Goal: Contribute content: Contribute content

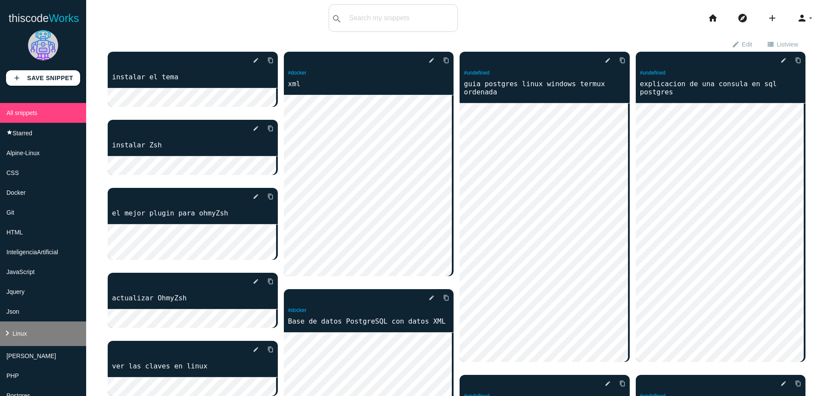
click at [34, 329] on li "keyboard_arrow_right Linux" at bounding box center [43, 333] width 86 height 25
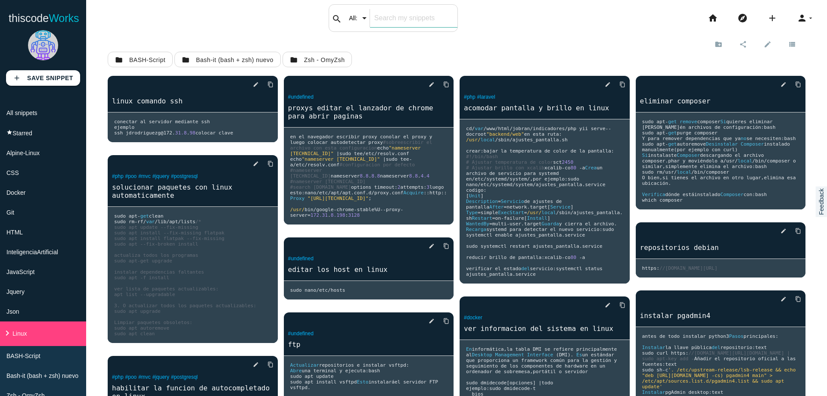
click at [403, 16] on input "text" at bounding box center [413, 18] width 87 height 18
type input "discover"
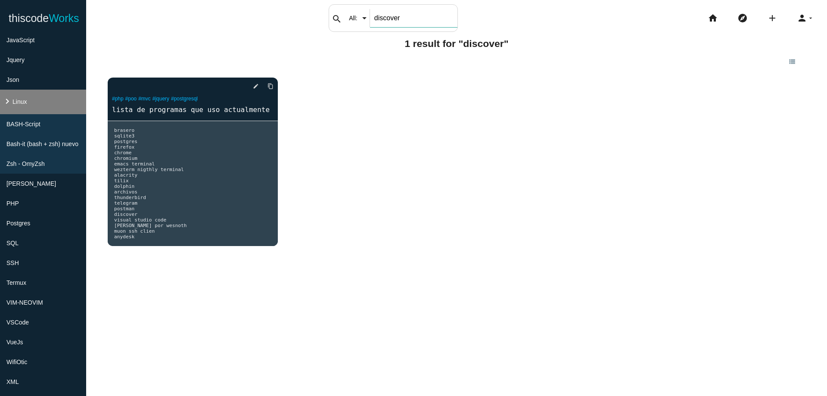
scroll to position [258, 0]
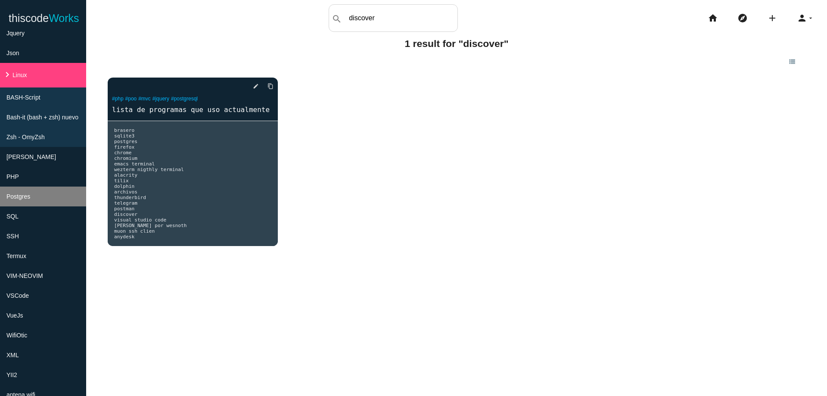
click at [55, 193] on li "Postgres" at bounding box center [43, 196] width 86 height 20
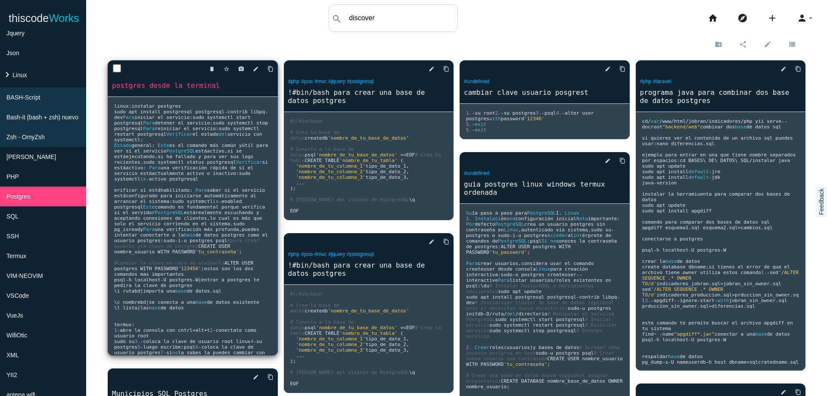
click at [255, 138] on pre "linux : instalar postgres sudo apt install postgresql postgresql - contrib libp…" at bounding box center [193, 226] width 170 height 258
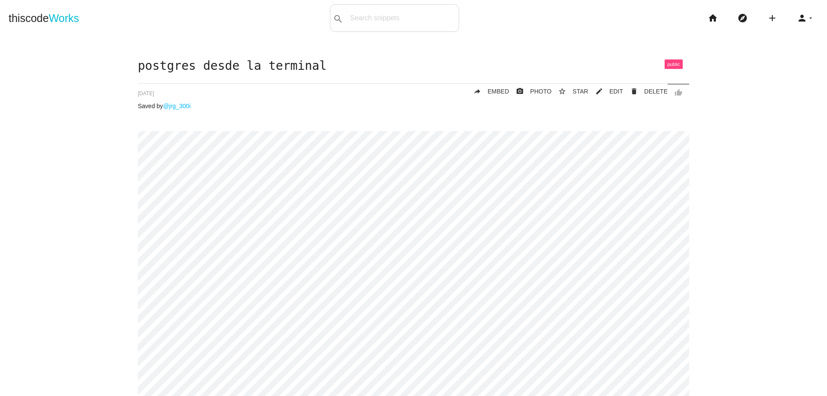
click at [708, 18] on icon "home" at bounding box center [713, 18] width 10 height 28
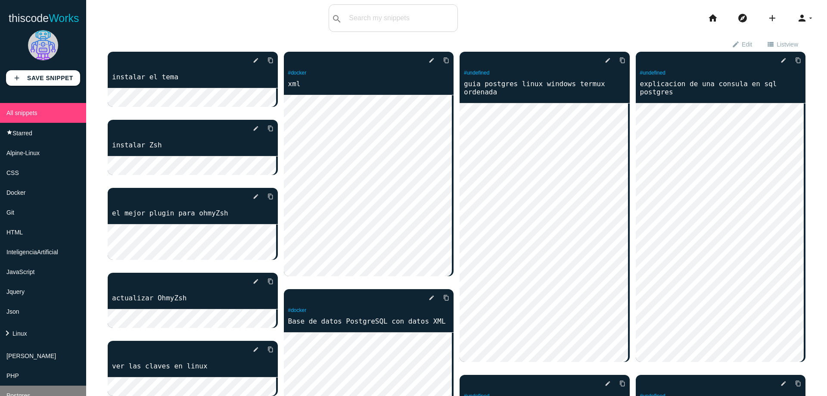
click at [59, 385] on li "Postgres" at bounding box center [43, 395] width 86 height 20
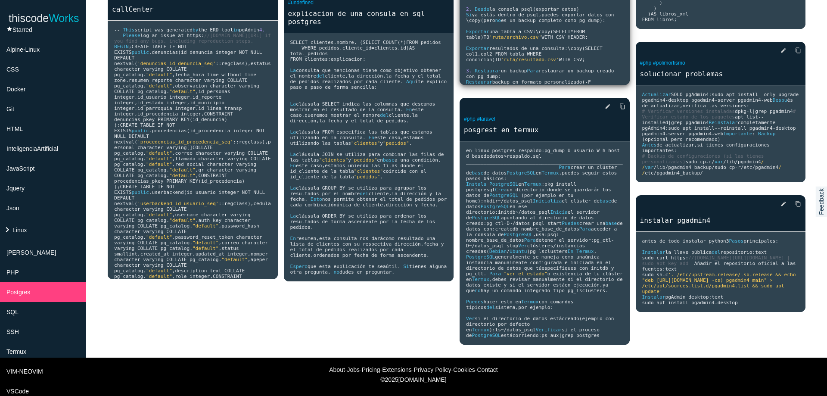
scroll to position [775, 0]
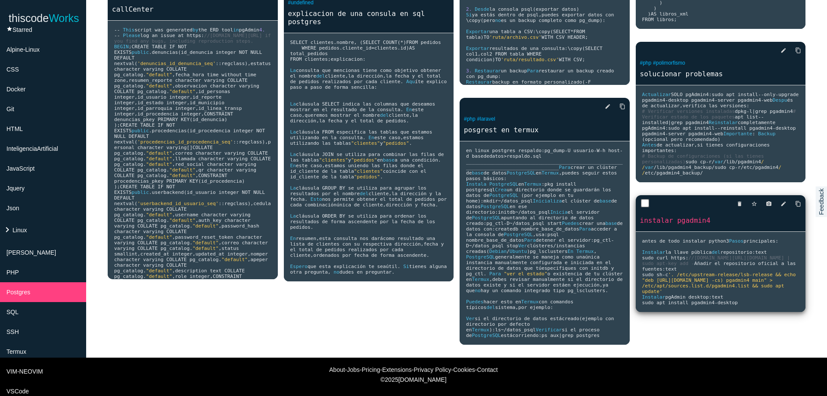
click at [689, 231] on div "delete star_border photo_camera edit content_copy instalar pgadmin4" at bounding box center [721, 213] width 170 height 36
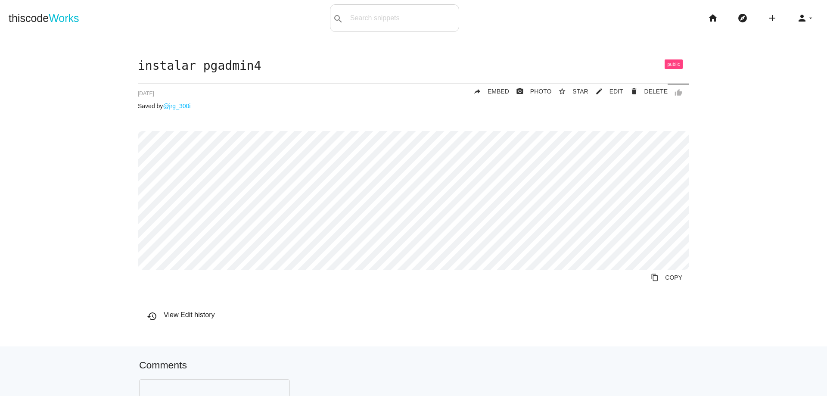
click at [114, 249] on div "instalar pgadmin4 thumb_up delete DELETE mode_edit EDIT 68baff2363a2db0014c9be4…" at bounding box center [414, 202] width 810 height 287
click at [769, 18] on icon "add" at bounding box center [772, 18] width 10 height 28
click at [769, 18] on icon "code" at bounding box center [772, 14] width 10 height 9
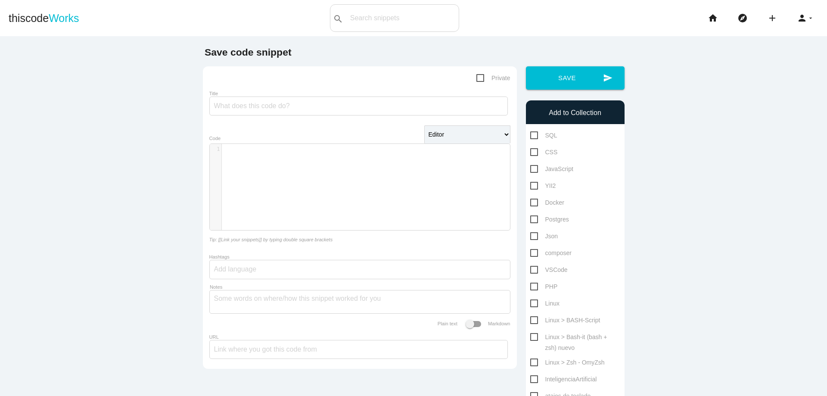
scroll to position [3, 0]
click at [290, 151] on pre "​" at bounding box center [369, 149] width 295 height 7
click at [309, 104] on input "Title" at bounding box center [358, 105] width 298 height 19
type input "instalar gestor de paquetes discover"
click at [534, 304] on span "Linux" at bounding box center [544, 303] width 29 height 11
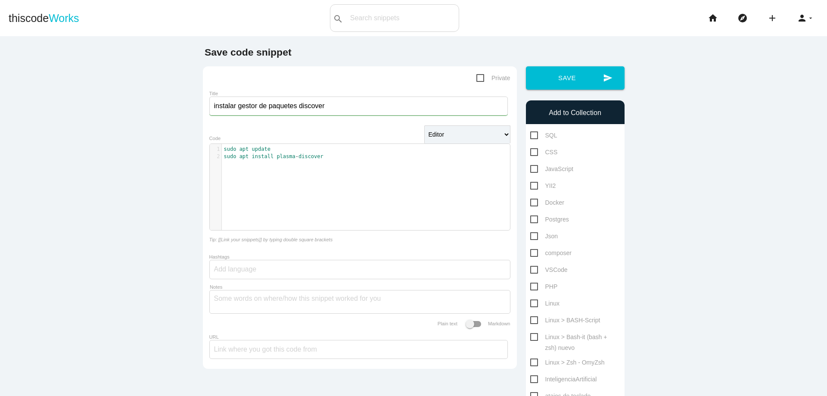
click at [534, 304] on input "Linux" at bounding box center [533, 301] width 6 height 6
checkbox input "true"
click at [566, 81] on button "send Save" at bounding box center [575, 77] width 99 height 23
click at [278, 174] on div "​ x 1 ​" at bounding box center [366, 193] width 313 height 99
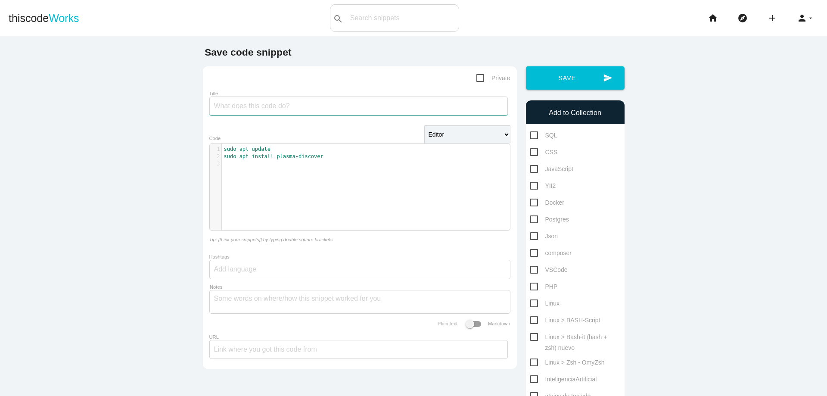
click at [269, 106] on input "Title" at bounding box center [358, 105] width 298 height 19
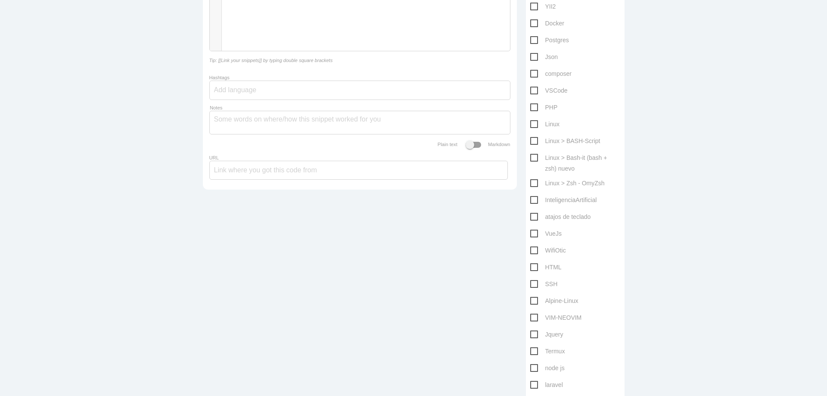
scroll to position [155, 0]
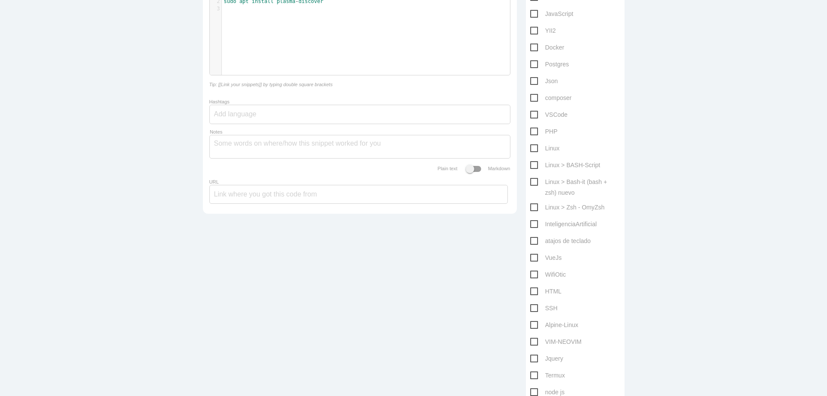
type input "instalar getor de paquetes discover"
click at [534, 146] on span "Linux" at bounding box center [544, 148] width 29 height 11
click at [534, 146] on input "Linux" at bounding box center [533, 146] width 6 height 6
checkbox input "true"
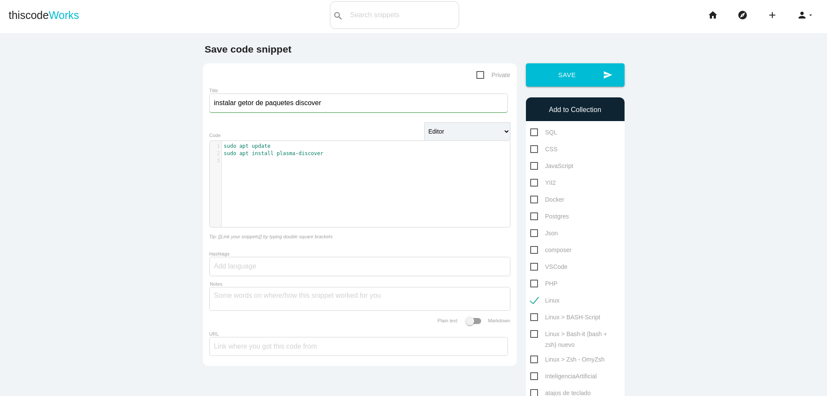
scroll to position [0, 0]
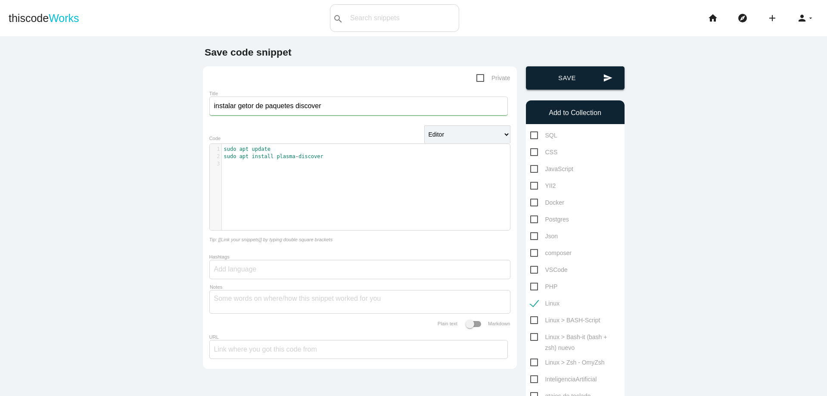
click at [589, 85] on button "send Save" at bounding box center [575, 77] width 99 height 23
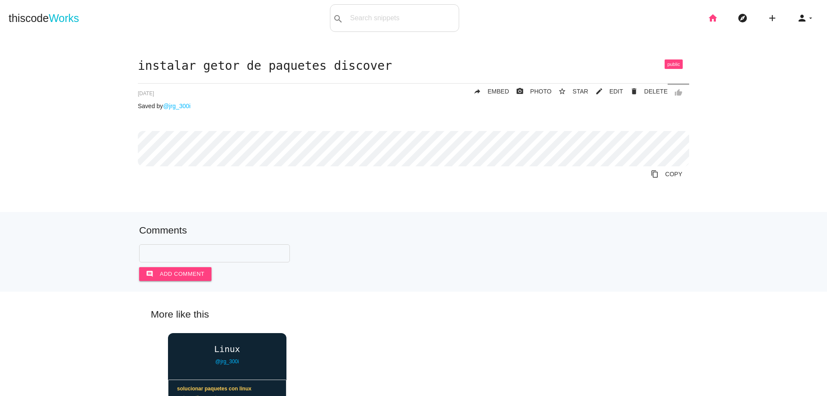
click at [708, 19] on icon "home" at bounding box center [713, 18] width 10 height 28
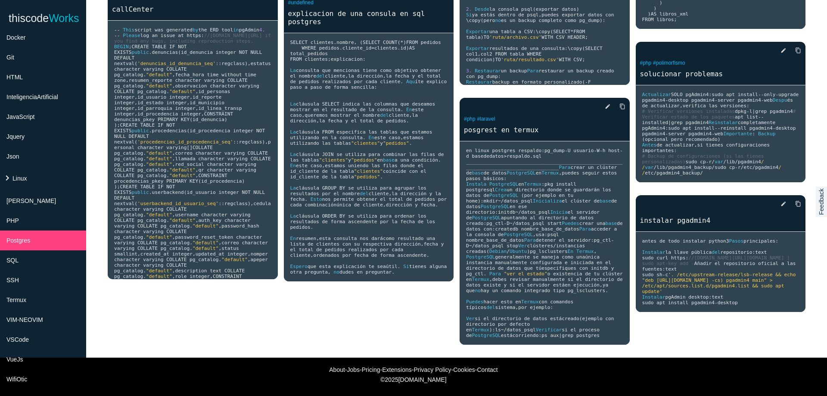
scroll to position [883, 0]
click at [730, 270] on span "adir el repositorio oficial a las fuentes" at bounding box center [720, 266] width 157 height 11
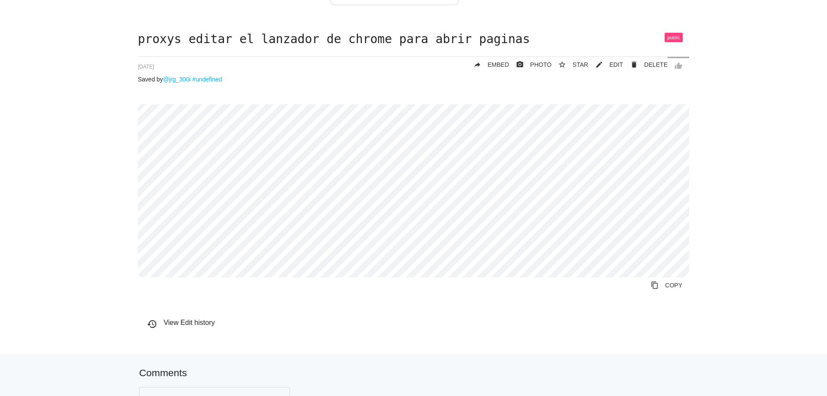
scroll to position [52, 0]
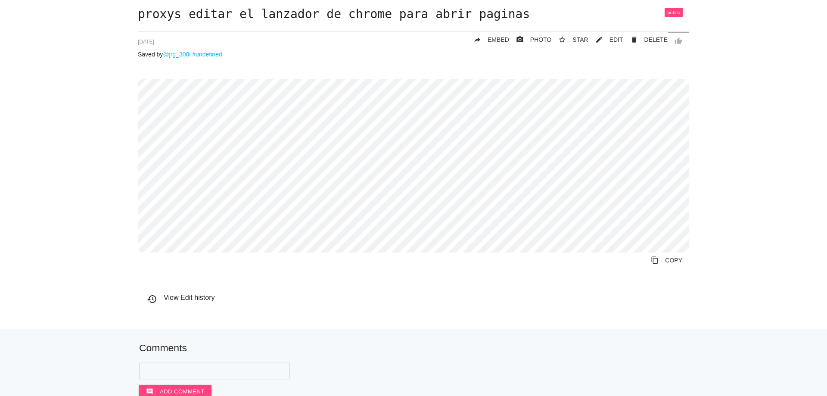
click at [64, 16] on div "proxys editar el lanzador de chrome para abrir paginas thumb_up delete DELETE m…" at bounding box center [414, 168] width 810 height 321
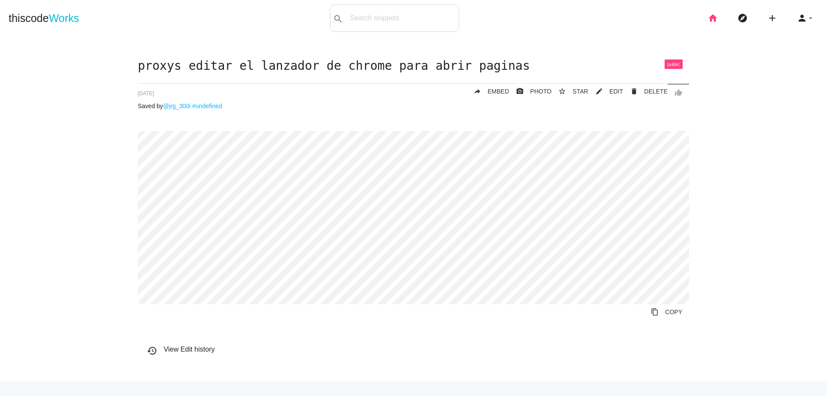
click at [710, 16] on icon "home" at bounding box center [713, 18] width 10 height 28
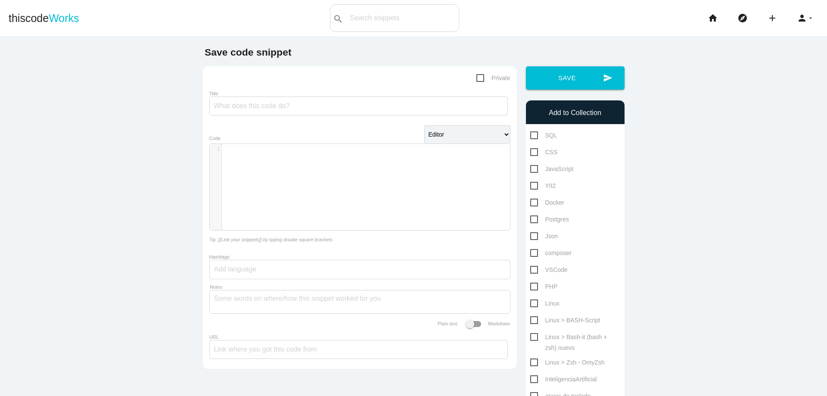
click at [313, 110] on input "Title" at bounding box center [358, 105] width 298 height 19
type input "solucionar errores con claves en linux"
drag, startPoint x: 325, startPoint y: 179, endPoint x: 345, endPoint y: 190, distance: 22.9
click at [326, 180] on div "​ x 1 ​" at bounding box center [366, 193] width 313 height 99
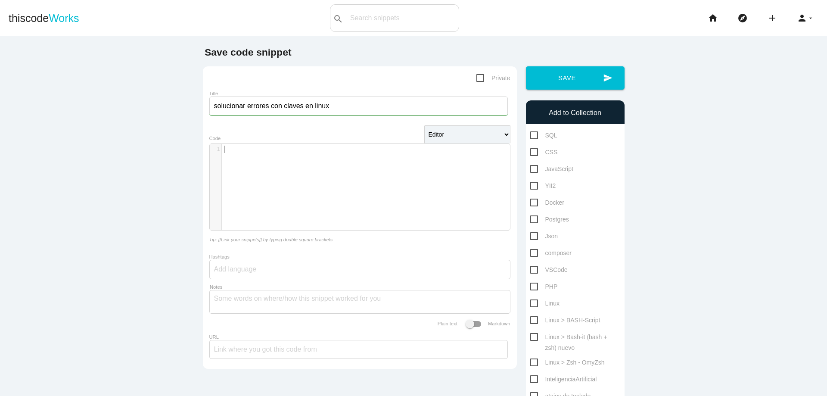
scroll to position [49, 0]
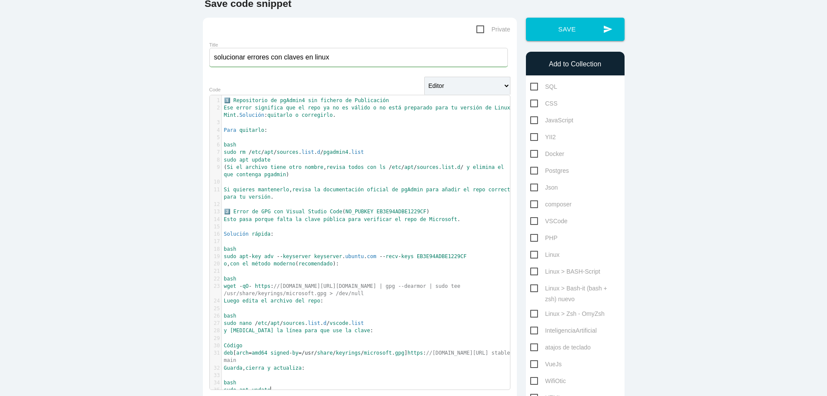
click at [534, 254] on span "Linux" at bounding box center [544, 254] width 29 height 11
click at [534, 254] on input "Linux" at bounding box center [533, 252] width 6 height 6
checkbox input "true"
click at [566, 34] on button "send Save" at bounding box center [575, 29] width 99 height 23
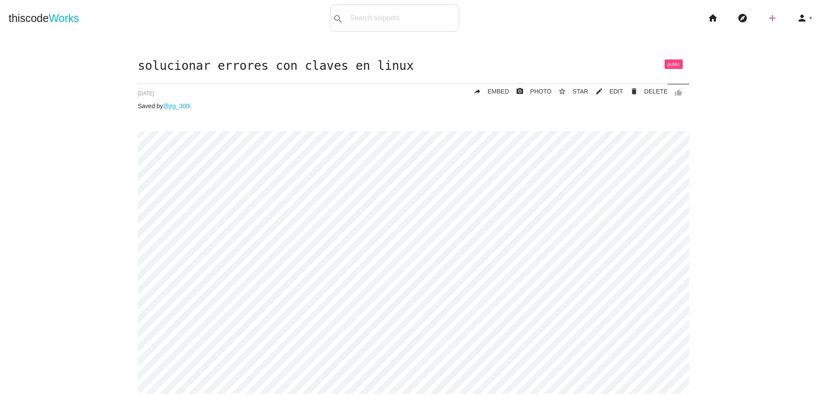
click at [767, 17] on icon "add" at bounding box center [772, 18] width 10 height 28
click at [767, 17] on icon "code" at bounding box center [772, 14] width 10 height 9
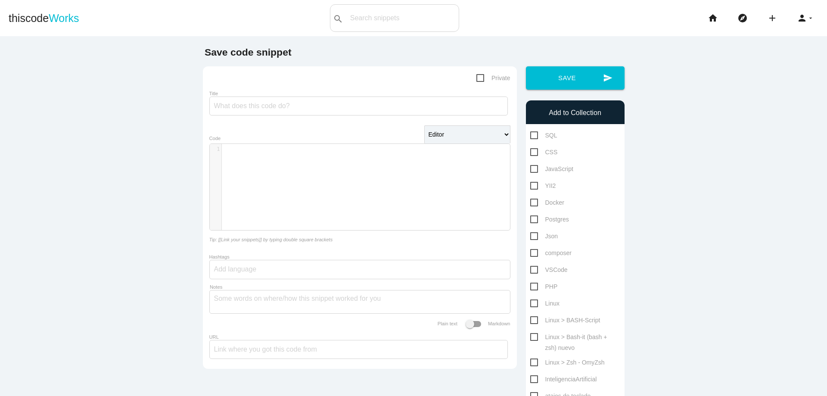
click at [342, 174] on div "​ x 1 ​" at bounding box center [366, 193] width 313 height 99
click at [293, 106] on input "Title" at bounding box center [358, 105] width 298 height 19
type input "actualizar paquetes en linux"
click at [304, 165] on div "​ x 1 ​" at bounding box center [366, 193] width 313 height 99
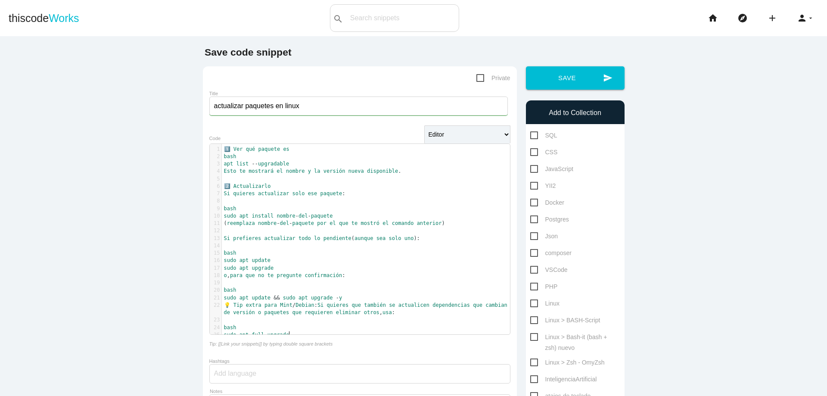
click at [530, 306] on span "Linux" at bounding box center [544, 303] width 29 height 11
click at [530, 304] on input "Linux" at bounding box center [533, 301] width 6 height 6
checkbox input "true"
click at [584, 83] on button "send Save" at bounding box center [575, 77] width 99 height 23
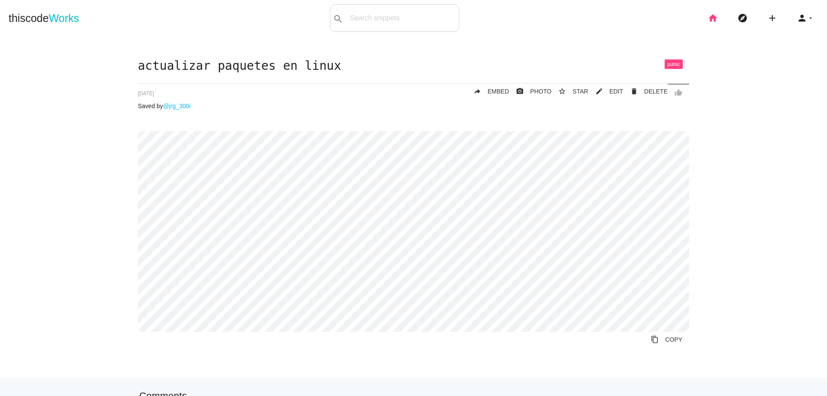
click at [711, 16] on icon "home" at bounding box center [713, 18] width 10 height 28
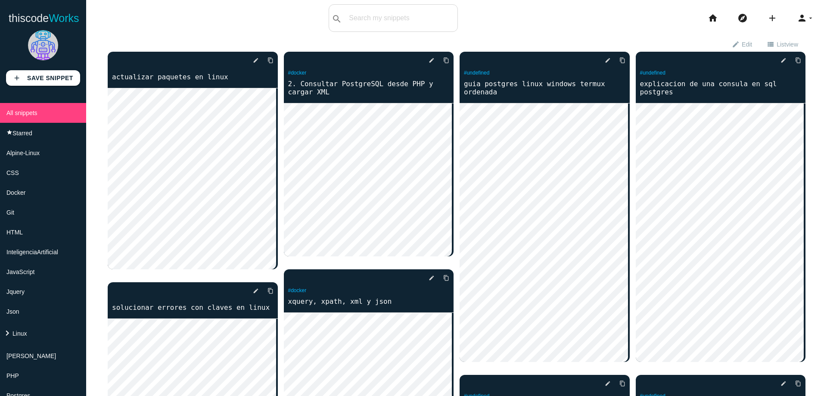
click at [572, 25] on div "thiscodeworks search All: All: Code: Title: Tag: All: Code: Title: Tag: search …" at bounding box center [413, 18] width 827 height 28
click at [585, 6] on div "thiscodeworks search All: All: Code: Title: Tag: All: Code: Title: Tag: search …" at bounding box center [413, 18] width 827 height 28
click at [566, 20] on div "thiscodeworks search All: All: Code: Title: Tag: All: Code: Title: Tag: search …" at bounding box center [413, 18] width 827 height 28
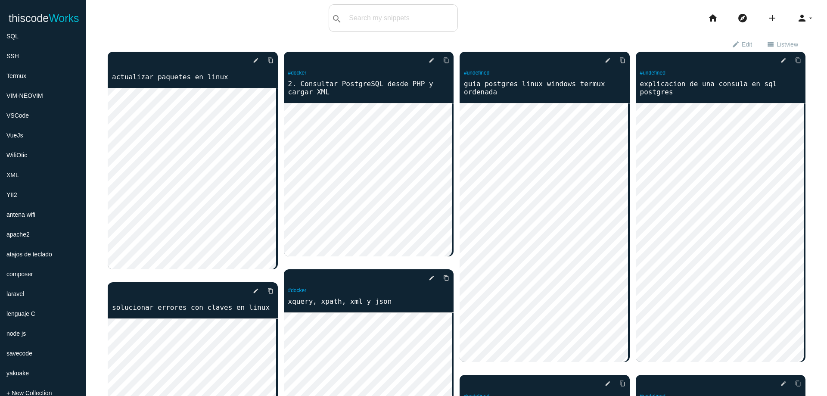
scroll to position [392, 0]
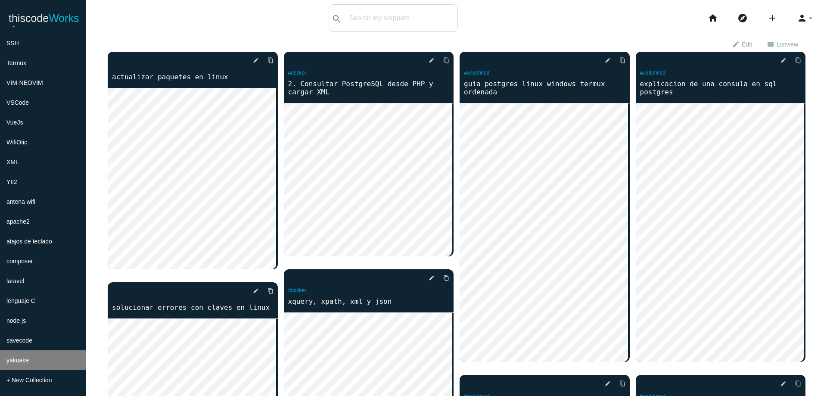
click at [39, 362] on li "yakuake" at bounding box center [43, 360] width 86 height 20
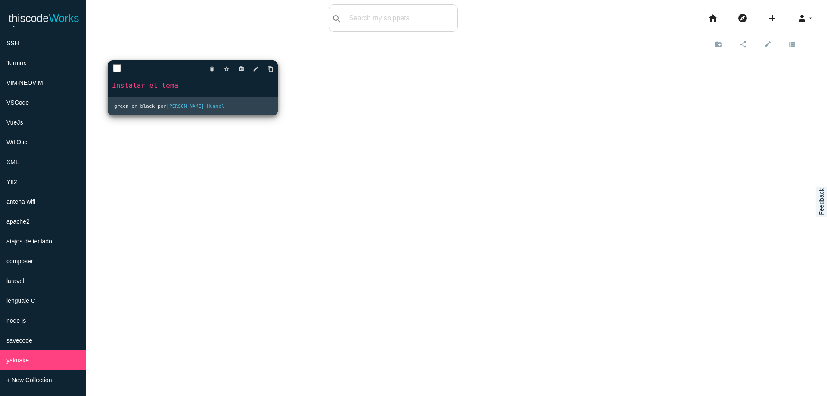
click at [181, 89] on link "instalar el tema" at bounding box center [193, 86] width 170 height 10
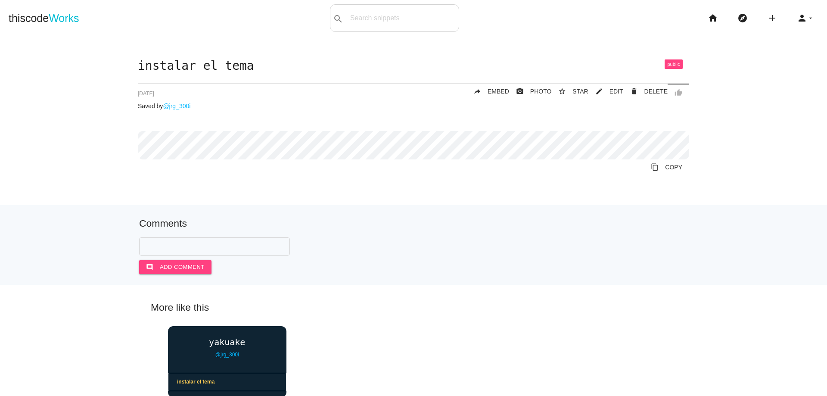
click at [450, 246] on form "comment Add comment" at bounding box center [413, 255] width 549 height 37
click at [715, 16] on li "home" at bounding box center [716, 18] width 30 height 28
click at [711, 17] on icon "home" at bounding box center [713, 18] width 10 height 28
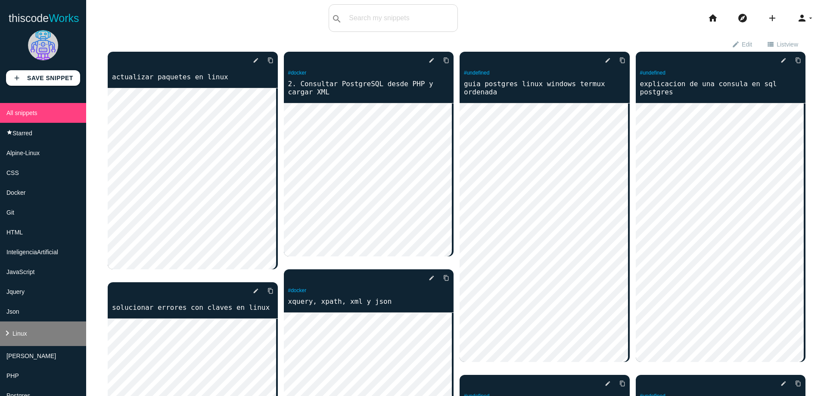
click at [25, 330] on span "Linux" at bounding box center [19, 333] width 14 height 7
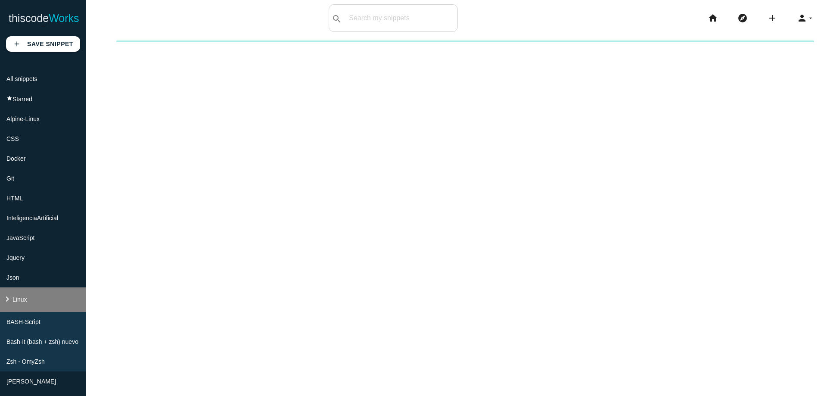
scroll to position [52, 0]
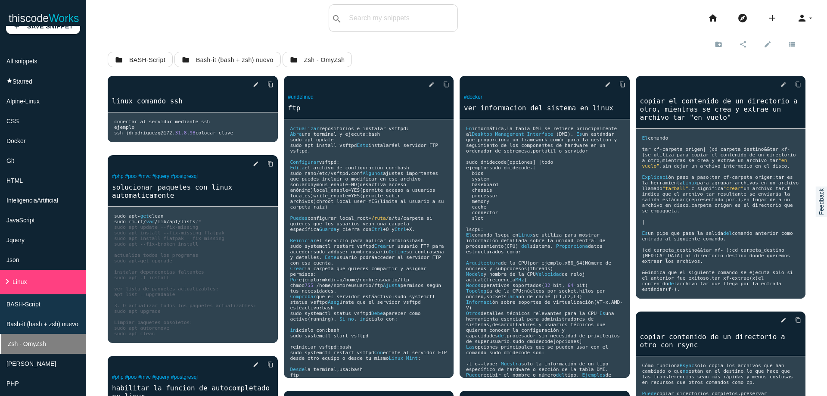
click at [49, 336] on li "Zsh - OmyZsh" at bounding box center [43, 344] width 86 height 20
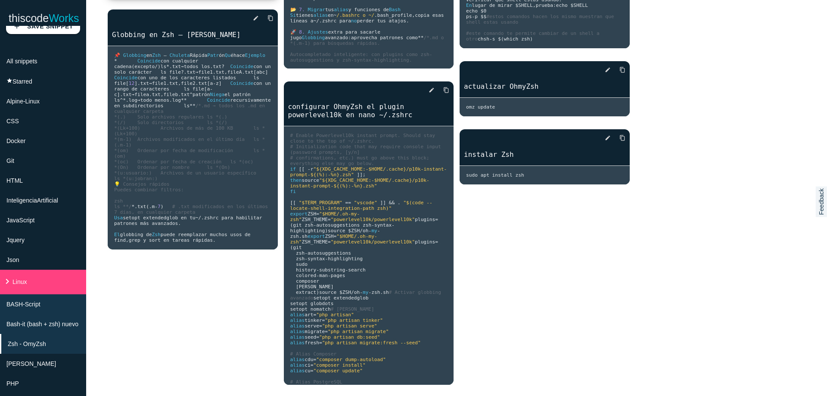
scroll to position [310, 0]
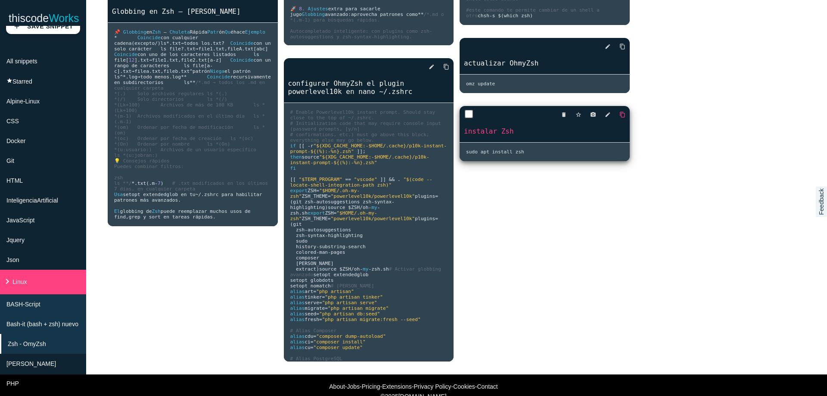
click at [619, 122] on icon "content_copy" at bounding box center [622, 115] width 6 height 16
click at [528, 218] on div "delete star_border photo_camera edit content_copy instalar Zsh y ohmyZsh 🛠 Gu í…" at bounding box center [457, 58] width 698 height 633
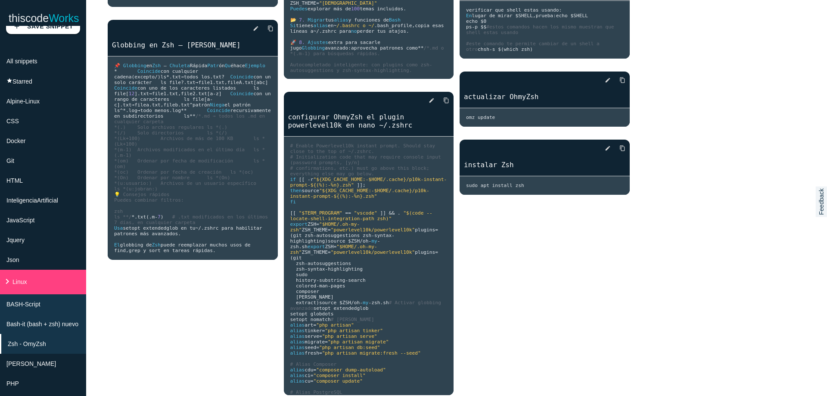
scroll to position [258, 0]
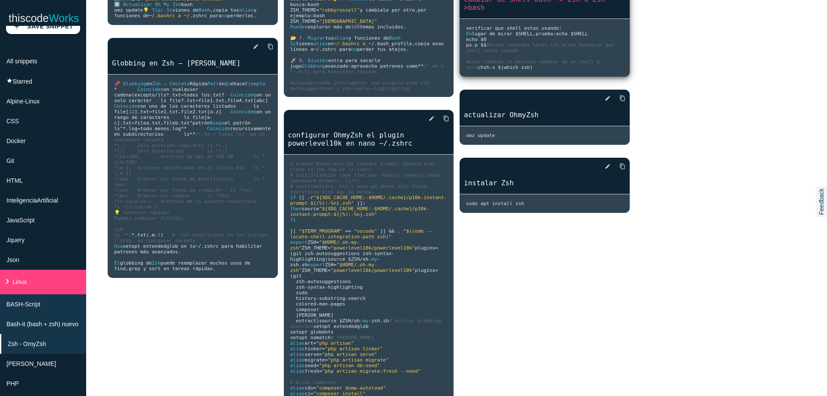
click at [568, 77] on pre "verificar que shell estas usando : En lugar de mirar $SHELL , prueba : echo $SH…" at bounding box center [545, 48] width 170 height 58
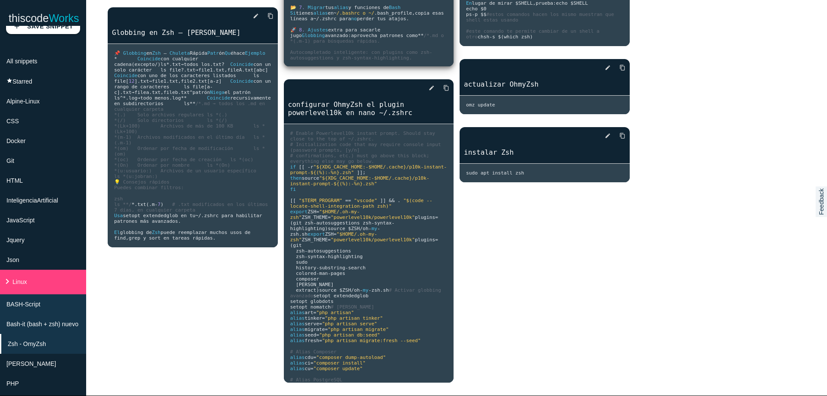
scroll to position [310, 0]
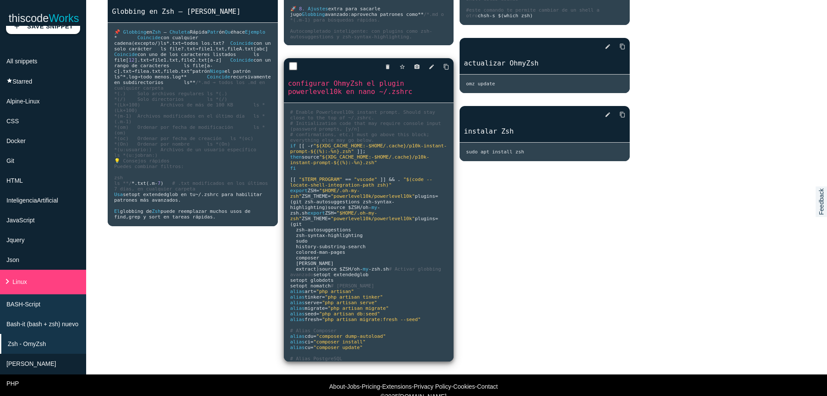
click at [382, 210] on pre "# Enable Powerlevel10k instant prompt. Should stay close to the top of ~/.zshrc…" at bounding box center [369, 232] width 170 height 258
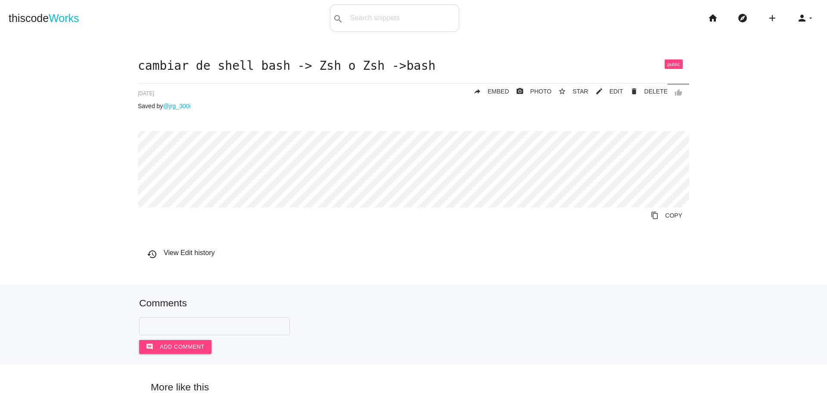
click at [223, 82] on div "cambiar de shell bash -> Zsh o Zsh ->bash thumb_up delete DELETE mode_edit EDIT…" at bounding box center [413, 163] width 551 height 208
click at [274, 116] on div "cambiar de shell bash -> Zsh o Zsh ->bash thumb_up delete DELETE mode_edit EDIT…" at bounding box center [413, 163] width 551 height 208
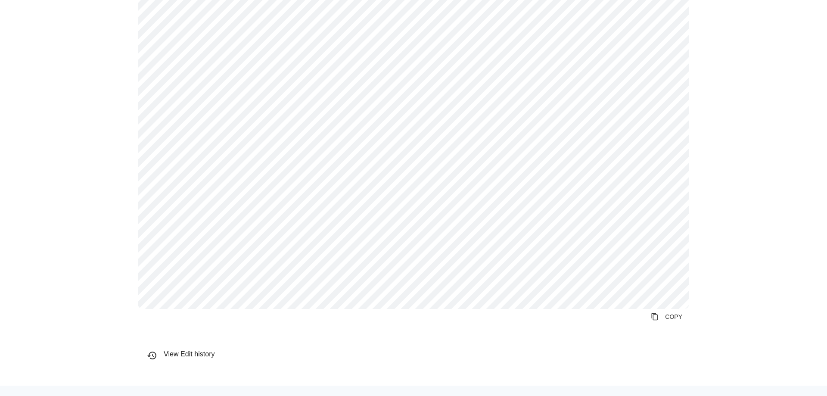
scroll to position [310, 0]
click at [658, 306] on link "content_copy COPY" at bounding box center [666, 305] width 45 height 16
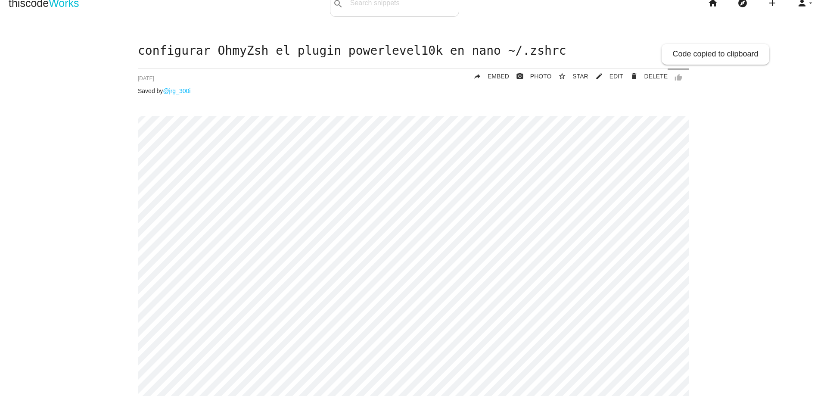
scroll to position [0, 0]
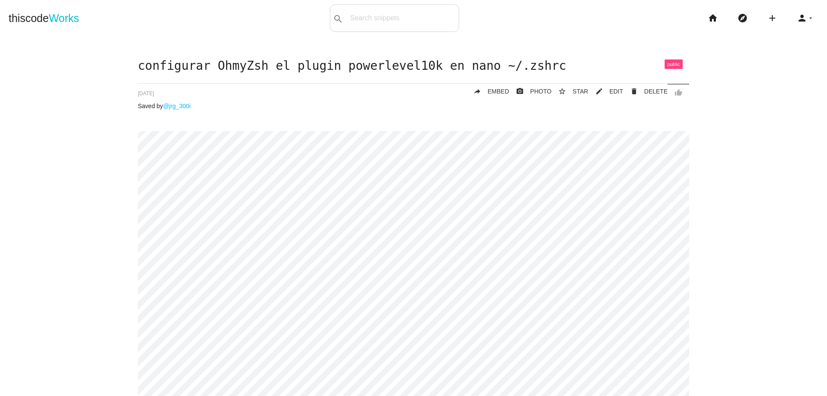
click at [252, 121] on div "configurar OhmyZsh el plugin powerlevel10k en nano ~/.zshrc thumb_up delete DEL…" at bounding box center [413, 362] width 551 height 607
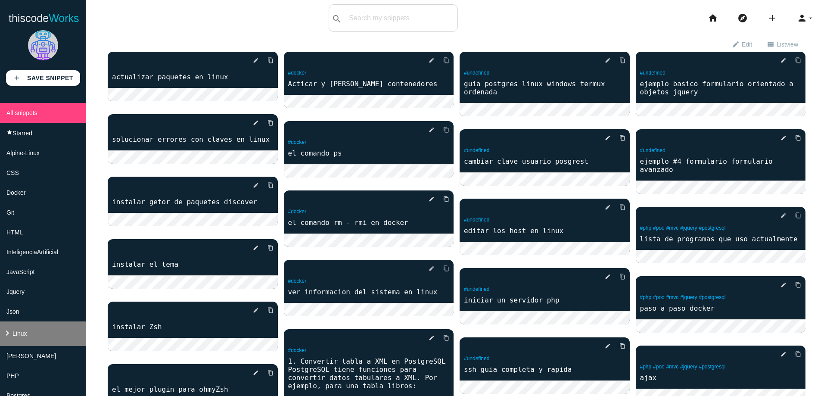
click at [5, 328] on icon "keyboard_arrow_right" at bounding box center [7, 333] width 10 height 10
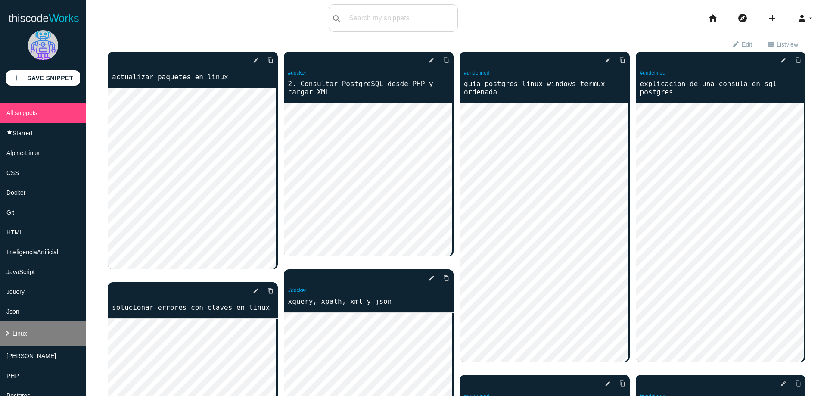
scroll to position [52, 0]
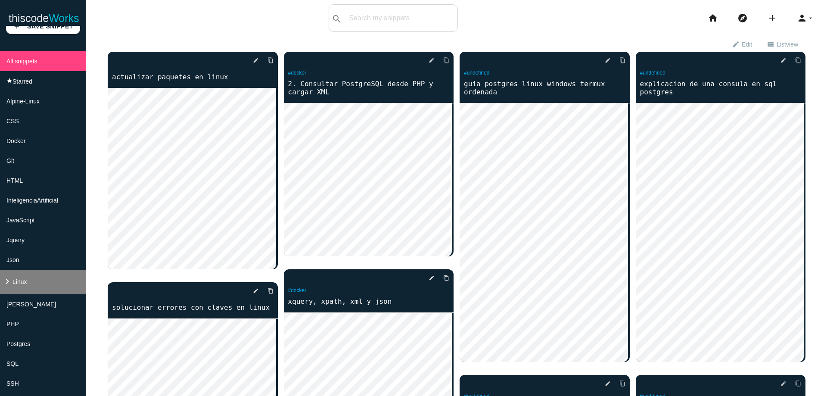
click at [27, 283] on span "Linux" at bounding box center [19, 281] width 14 height 7
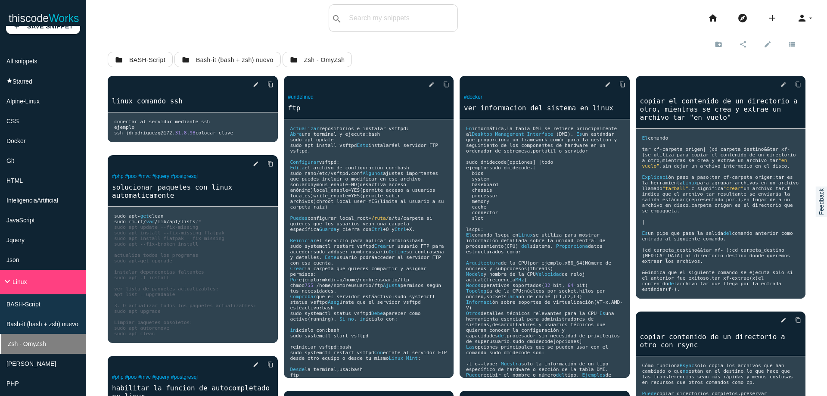
click at [42, 343] on span "Zsh - OmyZsh" at bounding box center [27, 343] width 38 height 7
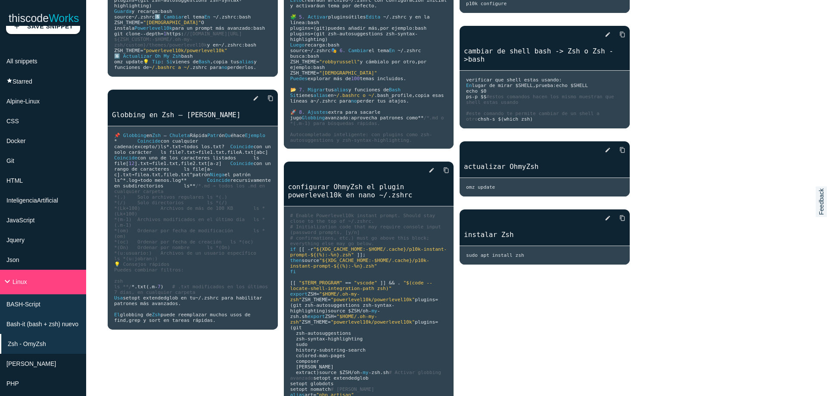
scroll to position [155, 0]
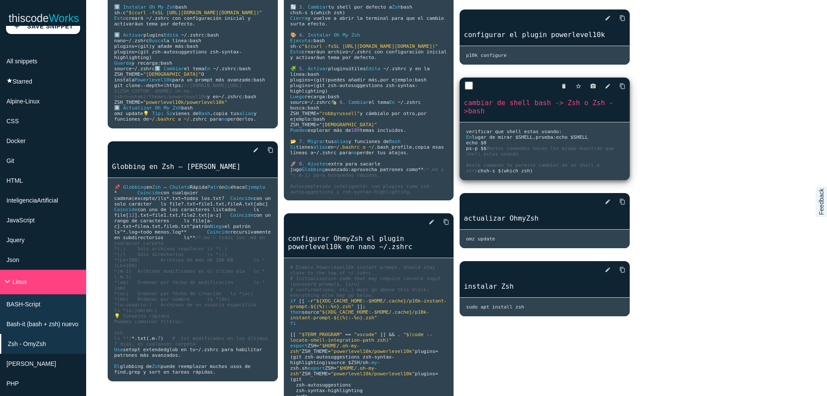
click at [568, 146] on pre "verificar que shell estas usando : En lugar de mirar $SHELL , prueba : echo $SH…" at bounding box center [545, 151] width 170 height 58
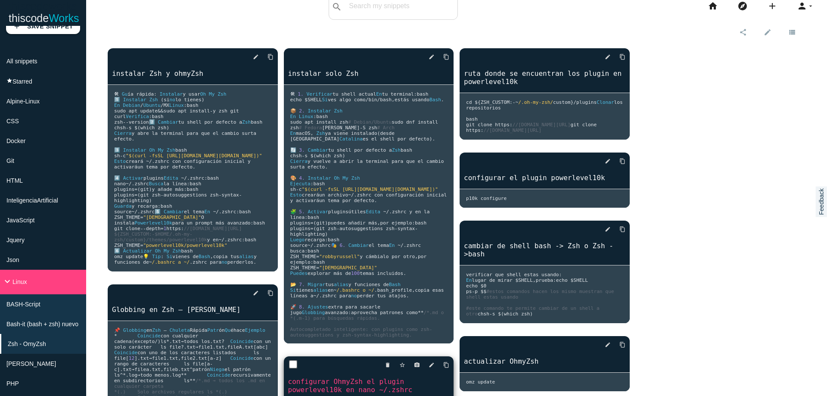
scroll to position [0, 0]
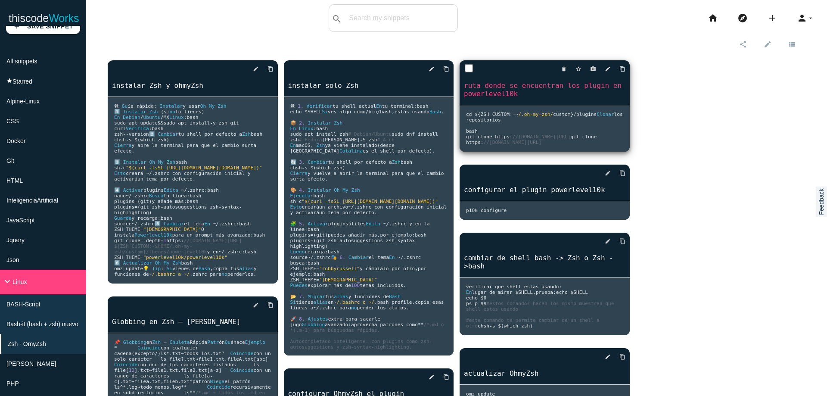
click at [553, 149] on pre "cd $ { ZSH_CUSTOM :-~ /.oh-my-zsh/ custom }/ plugins Clonar los repositorios ba…" at bounding box center [545, 128] width 170 height 47
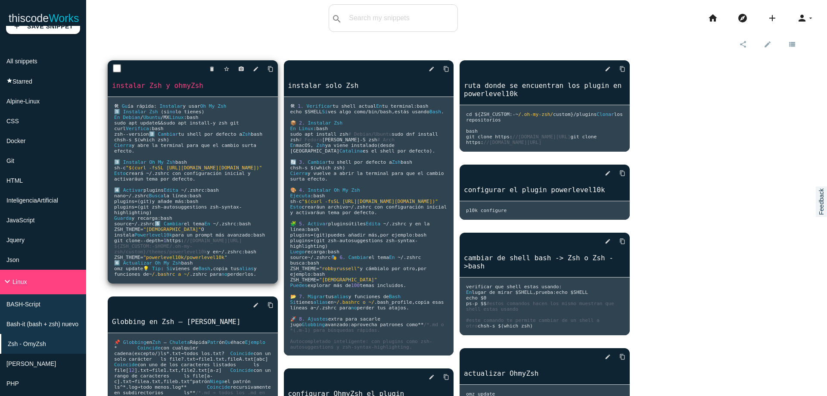
click at [221, 182] on span "n inicial y activar" at bounding box center [183, 176] width 139 height 11
click at [228, 200] on pre "🛠 Gu í a r á pida : Instalar y usar Oh My Zsh 1 ️⃣ Instalar Zsh ( si no lo tien…" at bounding box center [193, 190] width 170 height 186
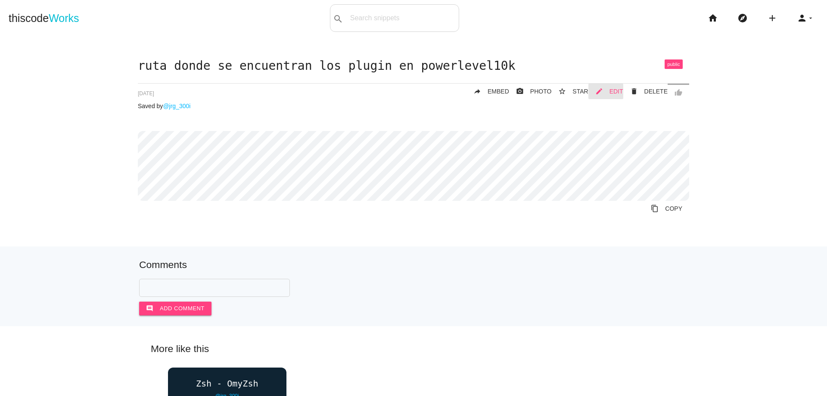
click at [612, 90] on span "EDIT" at bounding box center [616, 91] width 14 height 7
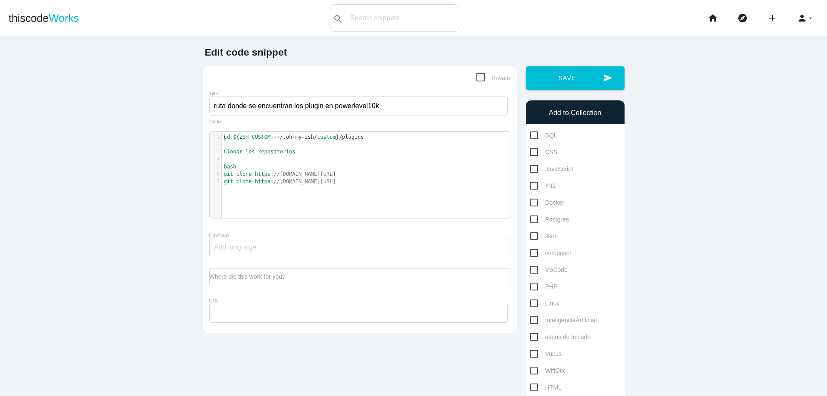
scroll to position [3, 0]
drag, startPoint x: 221, startPoint y: 137, endPoint x: 368, endPoint y: 139, distance: 146.9
click at [368, 139] on pre "cd $ { ZSH_CUSTOM : -~ /.oh-my-zsh/ custom } /plugins" at bounding box center [369, 137] width 295 height 7
type textarea "cd ${ZSH_CUSTOM:-~/.oh-my-zsh/custom}/plugins"
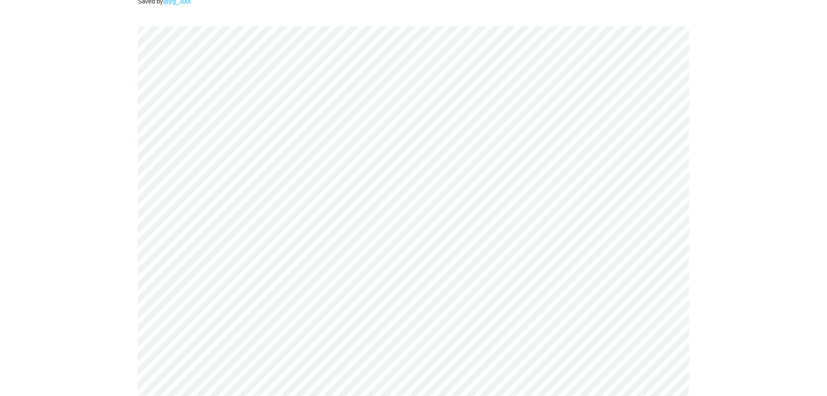
scroll to position [103, 0]
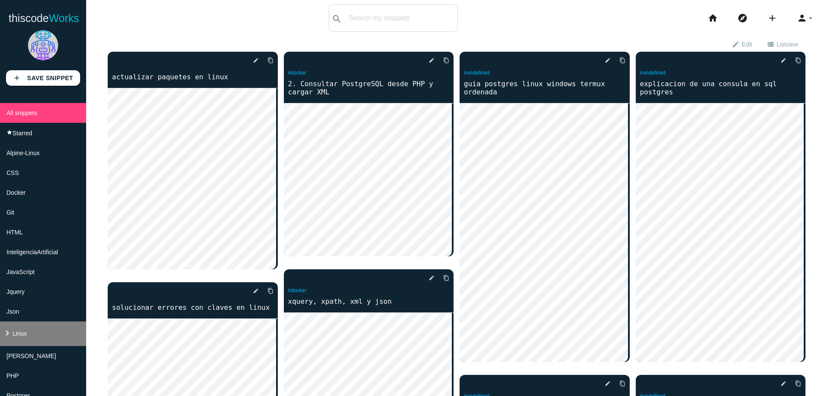
scroll to position [155, 0]
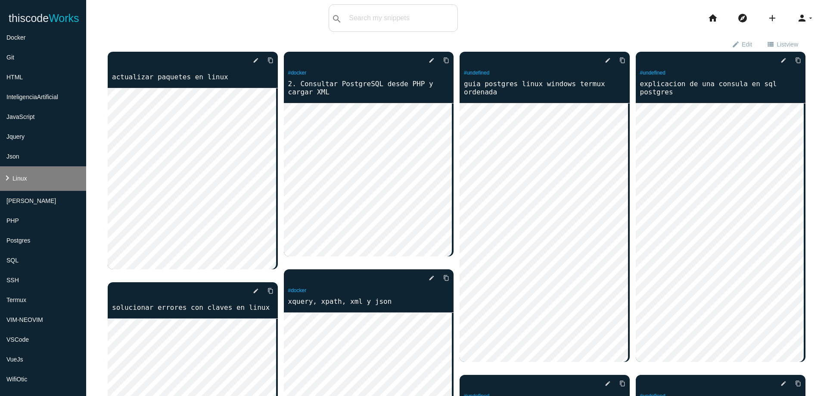
click at [35, 186] on li "keyboard_arrow_right Linux" at bounding box center [43, 178] width 86 height 25
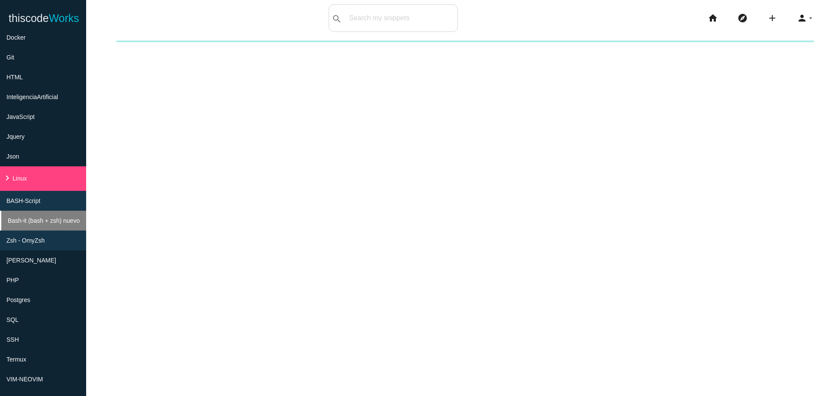
click at [47, 221] on span "Bash-it (bash + zsh) nuevo" at bounding box center [44, 220] width 72 height 7
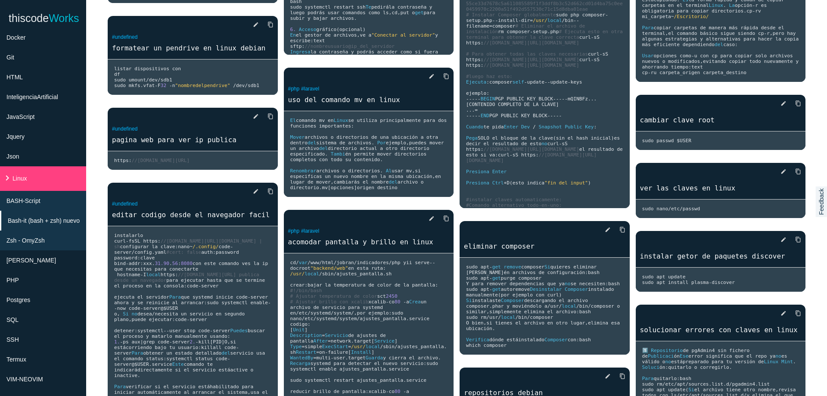
scroll to position [620, 0]
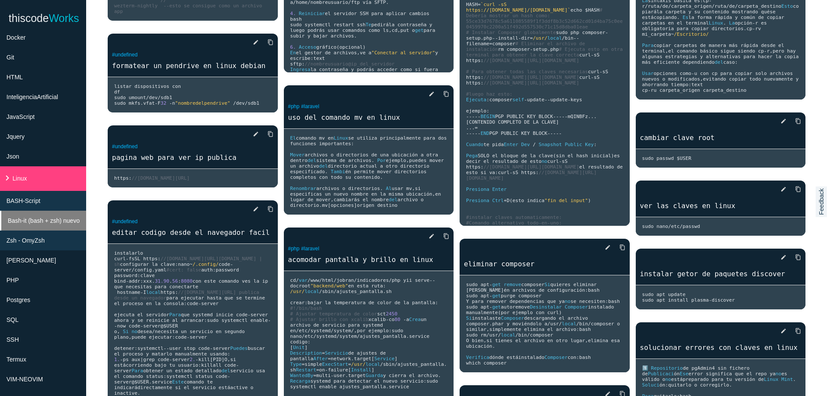
click at [49, 229] on li "Bash-it (bash + zsh) nuevo" at bounding box center [43, 221] width 86 height 20
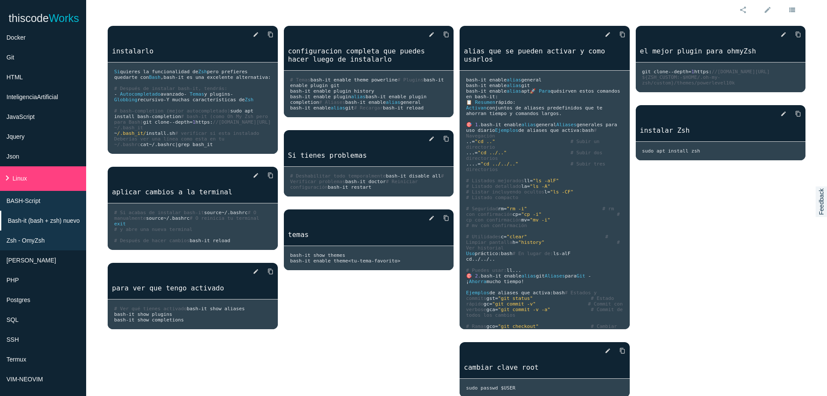
scroll to position [52, 0]
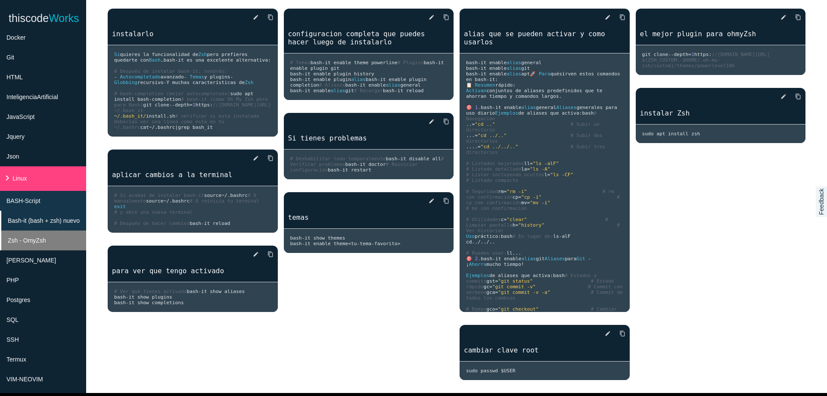
click at [52, 239] on li "Zsh - OmyZsh" at bounding box center [43, 240] width 86 height 20
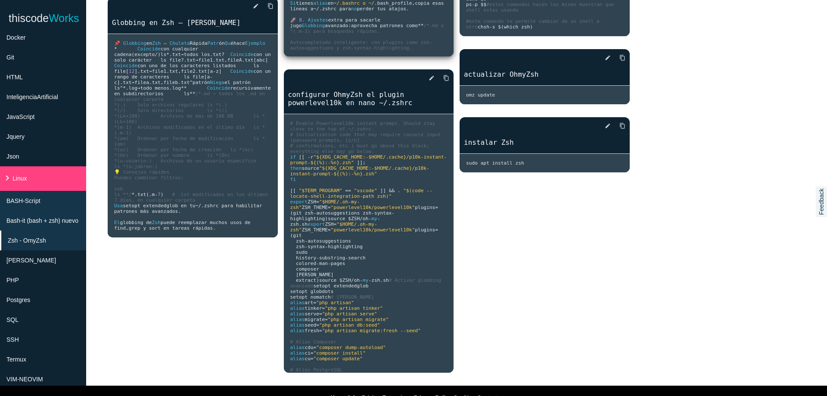
scroll to position [310, 0]
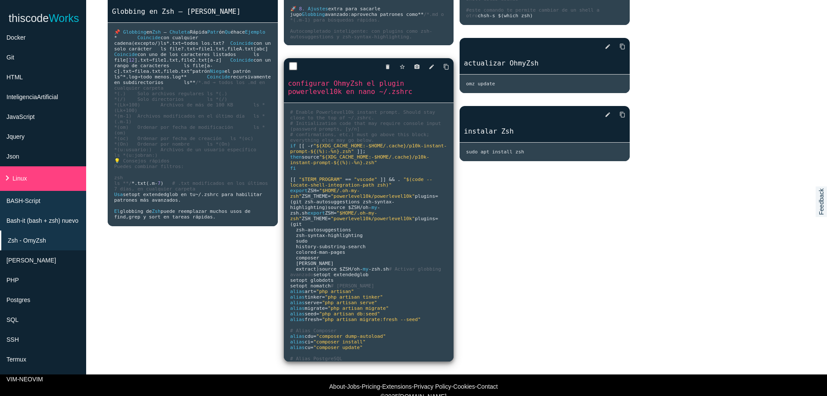
click at [363, 211] on pre "# Enable Powerlevel10k instant prompt. Should stay close to the top of ~/.zshrc…" at bounding box center [369, 232] width 170 height 258
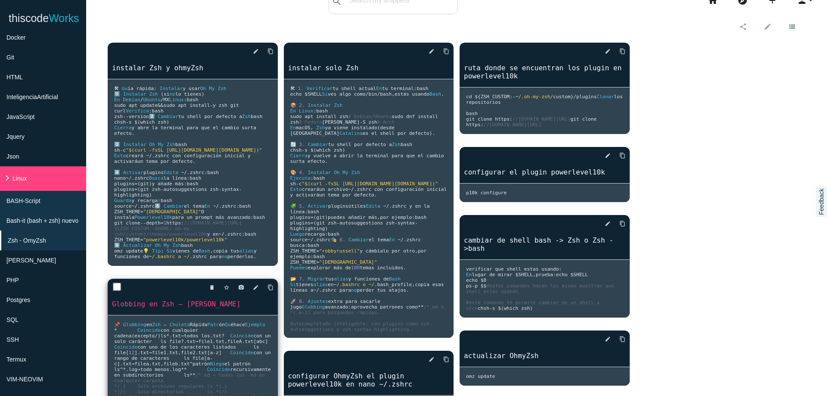
scroll to position [0, 0]
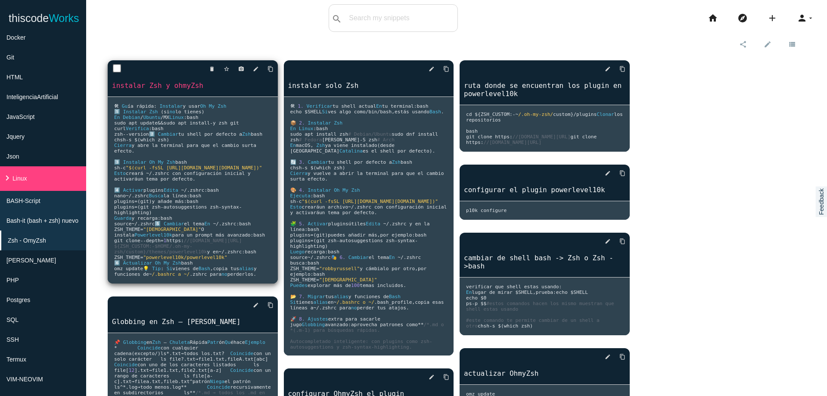
click at [248, 248] on pre "🛠 Gu í a r á pida : Instalar y usar Oh My Zsh 1 ️⃣ Instalar Zsh ( si no lo tien…" at bounding box center [193, 190] width 170 height 186
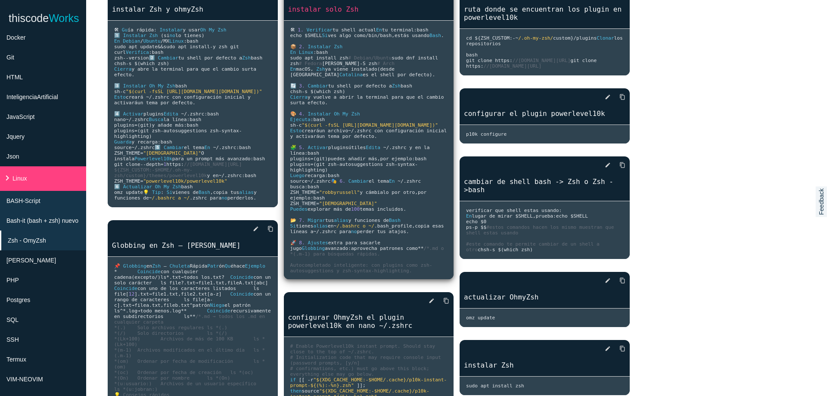
scroll to position [103, 0]
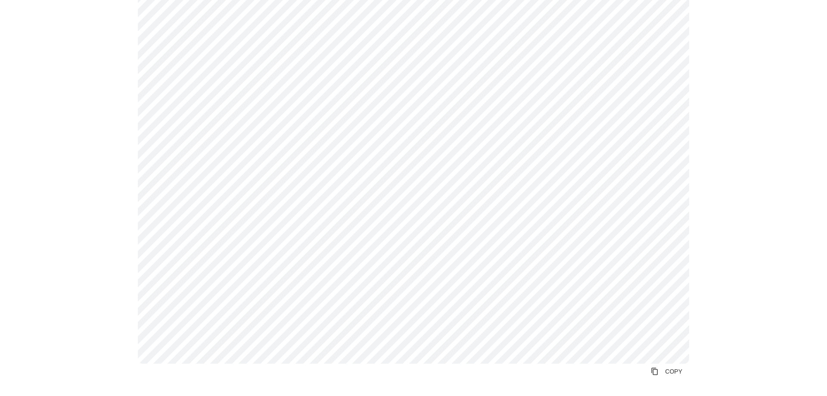
scroll to position [207, 0]
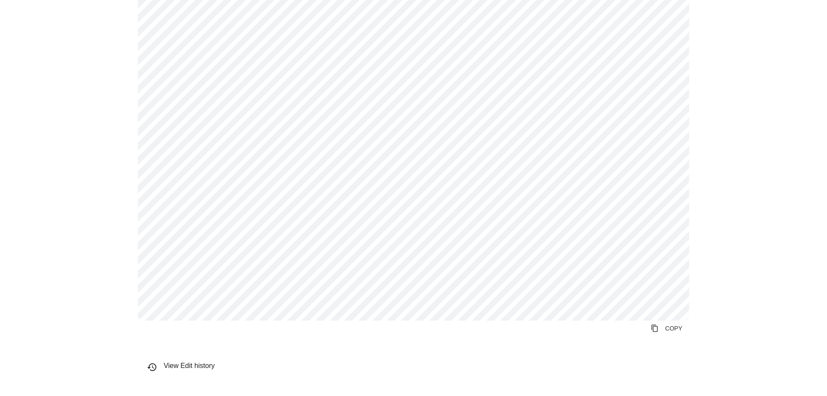
scroll to position [310, 0]
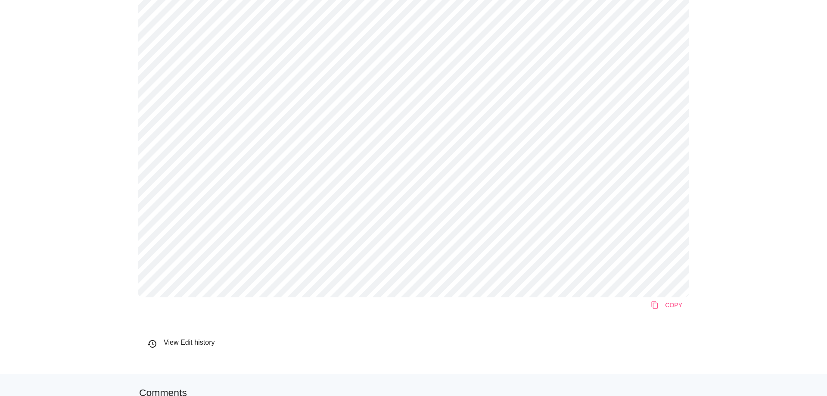
click at [665, 309] on link "content_copy COPY" at bounding box center [666, 305] width 45 height 16
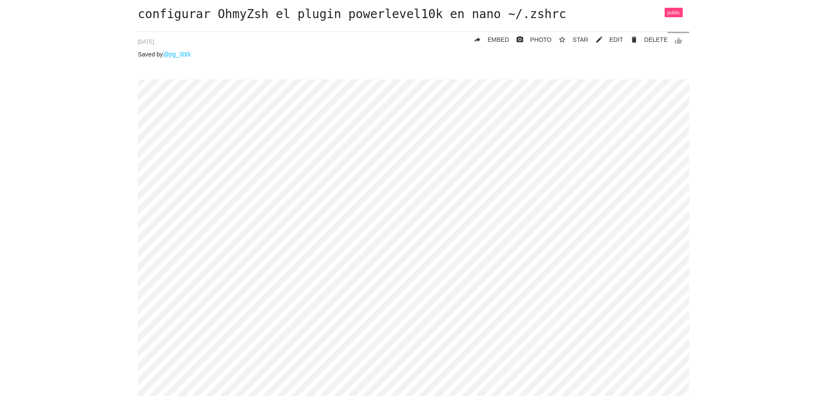
scroll to position [0, 0]
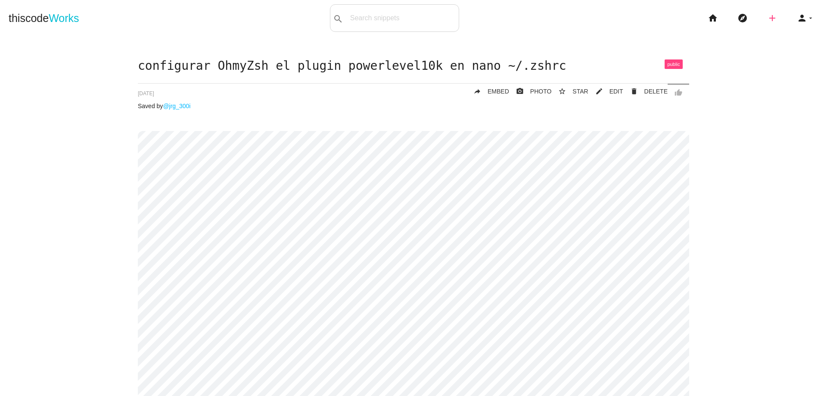
click at [767, 21] on icon "add" at bounding box center [772, 18] width 10 height 28
click at [778, 18] on link "code Snippet" at bounding box center [791, 15] width 60 height 22
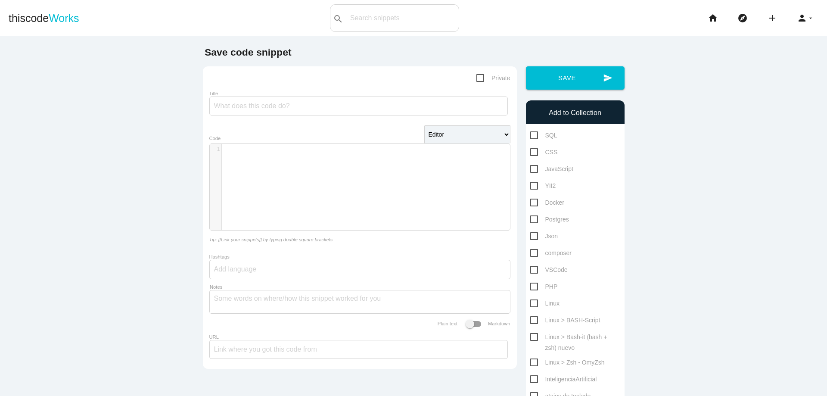
scroll to position [3, 0]
click at [351, 165] on div "​ x 1 ​" at bounding box center [366, 193] width 313 height 99
click at [334, 104] on input "Title" at bounding box center [358, 105] width 298 height 19
type input "instalar powerlvl100k"
click at [350, 158] on pre "git clone -- depth = 1 https : //github.com/romkatv/powerlevel10k.git ${ZSH_CUS…" at bounding box center [369, 153] width 295 height 15
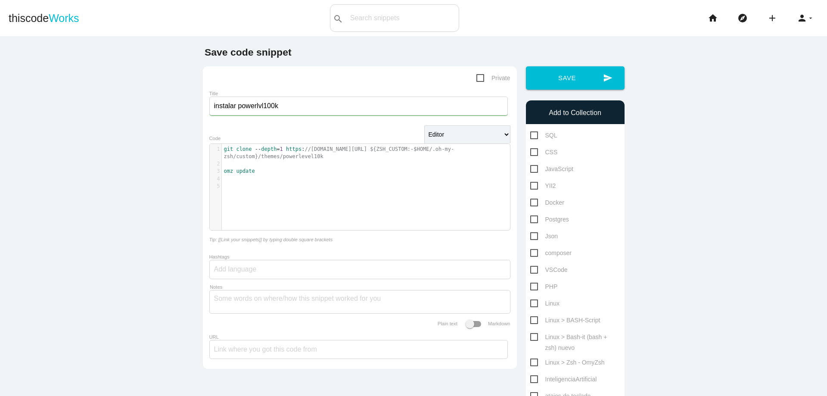
scroll to position [52, 0]
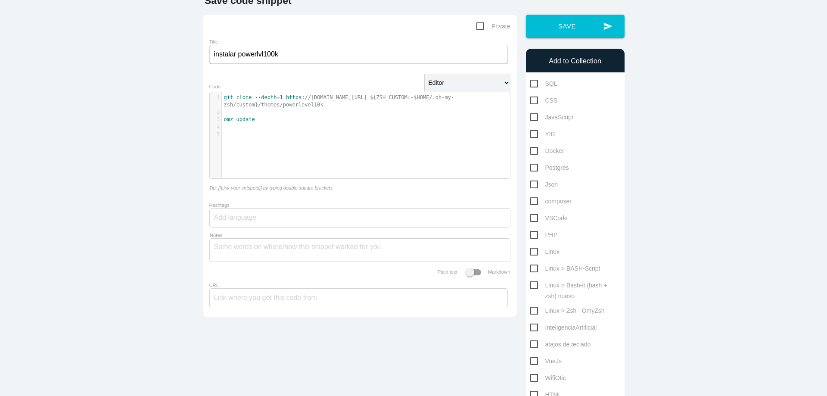
click at [534, 312] on span "Linux > Zsh - OmyZsh" at bounding box center [567, 310] width 75 height 11
click at [534, 311] on input "Linux > Zsh - OmyZsh" at bounding box center [533, 308] width 6 height 6
checkbox input "true"
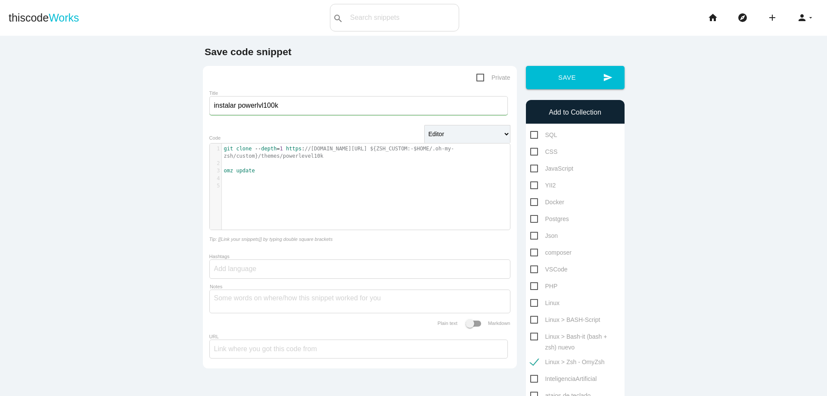
scroll to position [0, 0]
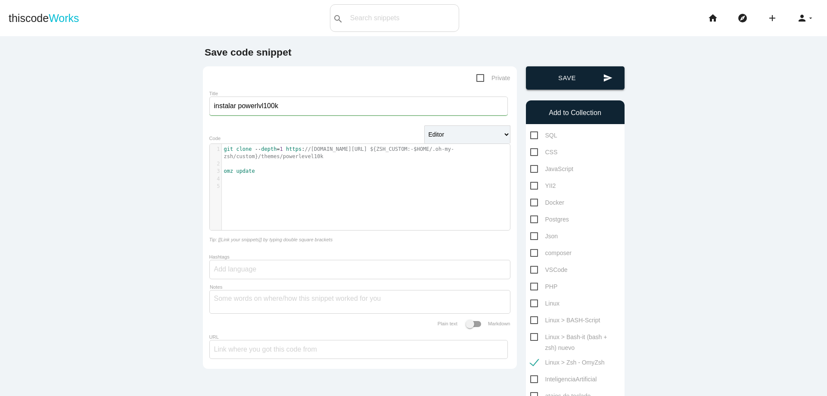
click at [551, 84] on button "send Save" at bounding box center [575, 77] width 99 height 23
